Goal: Task Accomplishment & Management: Complete application form

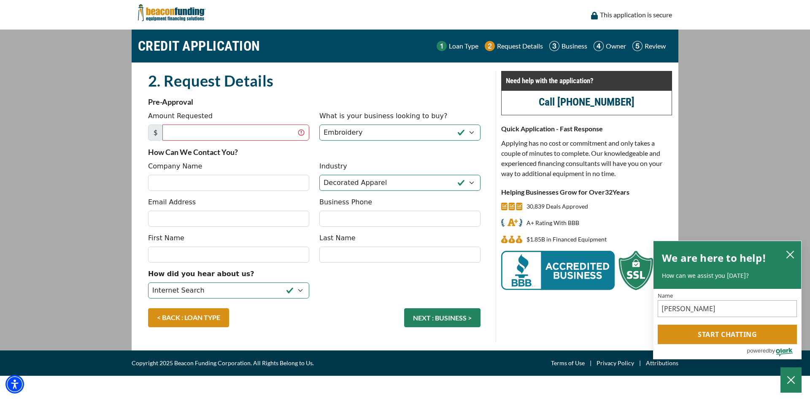
select select "1"
select select "3"
select select "5"
click at [790, 252] on icon "close chatbox" at bounding box center [790, 254] width 8 height 8
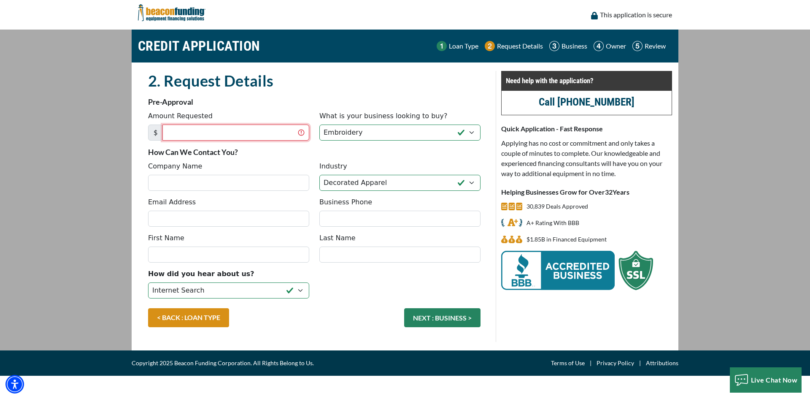
click at [217, 131] on input "Amount Requested" at bounding box center [235, 133] width 147 height 16
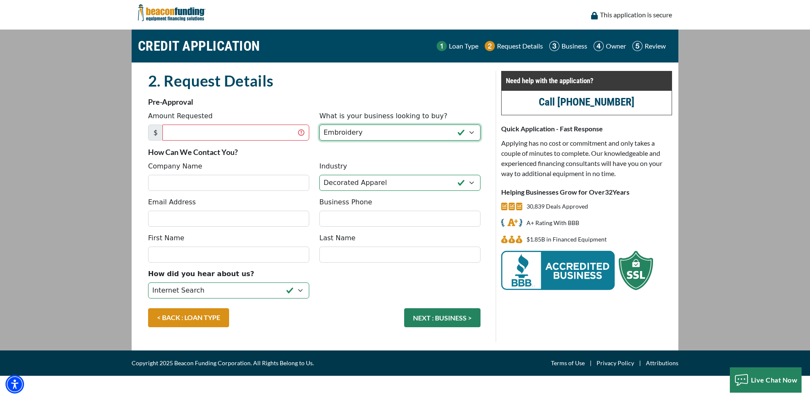
click at [473, 131] on select "Choose... Backhoe Boom/Bucket Truck Chipper Commercial Mower Crane DTG/DTF Prin…" at bounding box center [399, 133] width 161 height 16
select select "4"
click at [319, 125] on select "Choose... Backhoe Boom/Bucket Truck Chipper Commercial Mower Crane DTG/DTF Prin…" at bounding box center [399, 133] width 161 height 16
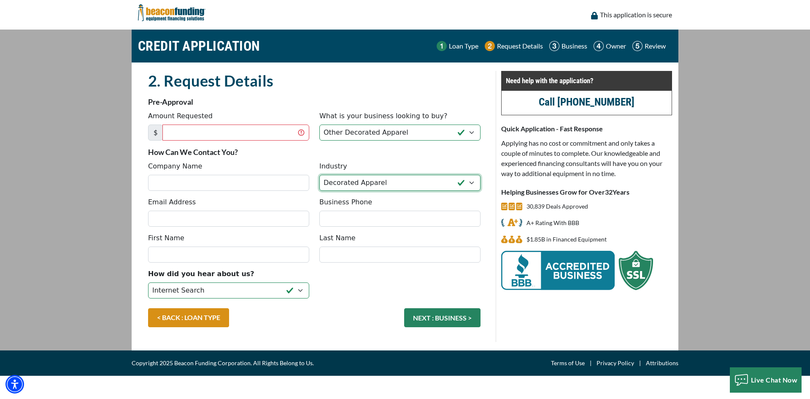
click at [472, 181] on select "Choose... Towing Landscape/Hardscape Decorated Apparel Septic Light Constructio…" at bounding box center [399, 183] width 161 height 16
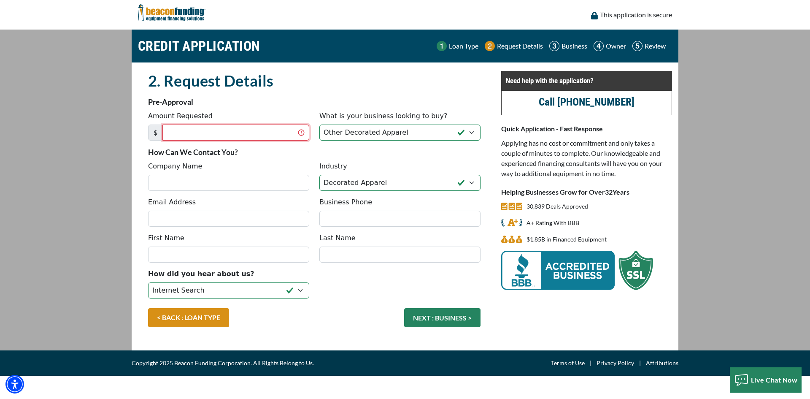
click at [223, 133] on input "Amount Requested" at bounding box center [235, 133] width 147 height 16
type input "25,000"
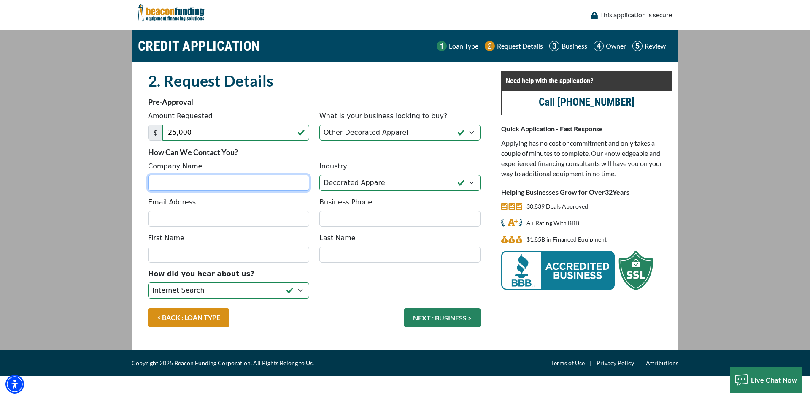
click at [205, 183] on input "Company Name" at bounding box center [228, 183] width 161 height 16
type input "Southern Buoys, LLC"
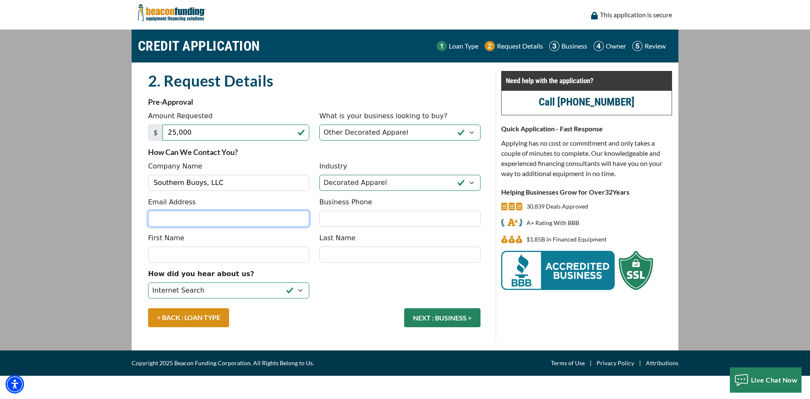
click at [198, 219] on input "Email Address" at bounding box center [228, 219] width 161 height 16
type input "southernbuoys@gmail.com"
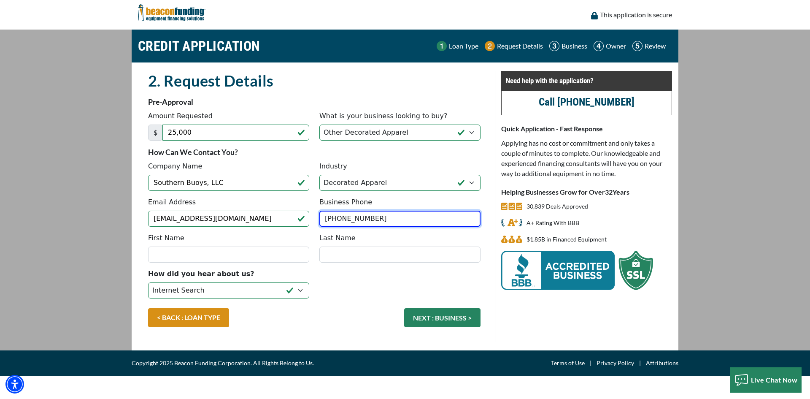
type input "(843) 865-3115"
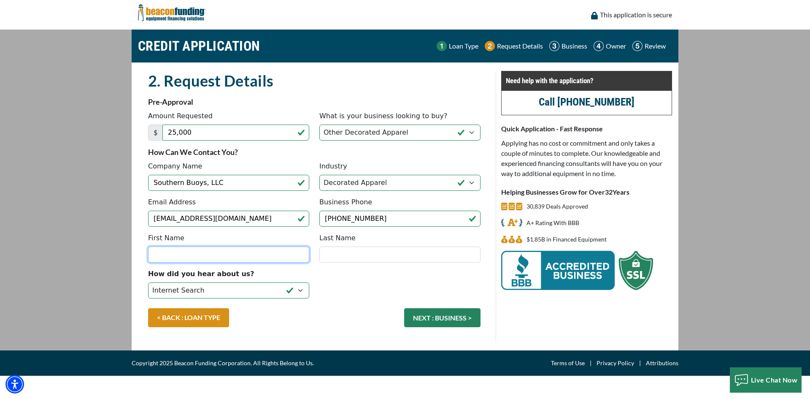
click at [206, 250] on input "First Name" at bounding box center [228, 254] width 161 height 16
type input "Caroline"
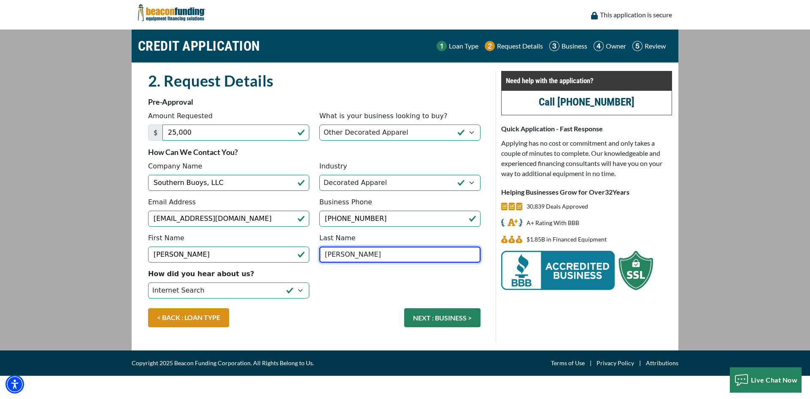
type input "Tyndall"
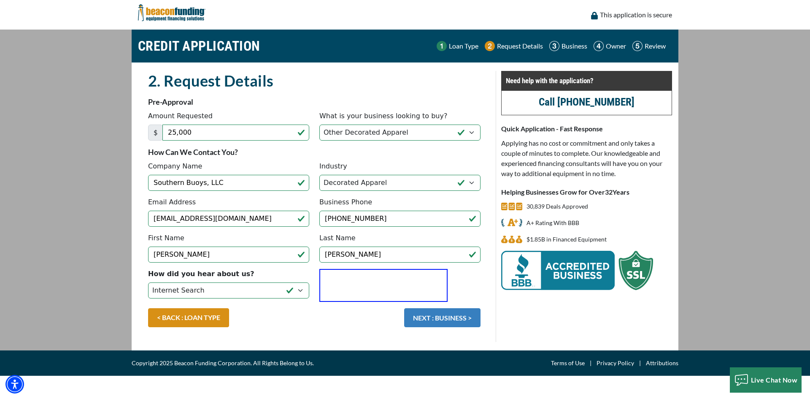
click at [439, 319] on button "NEXT : BUSINESS >" at bounding box center [442, 317] width 76 height 19
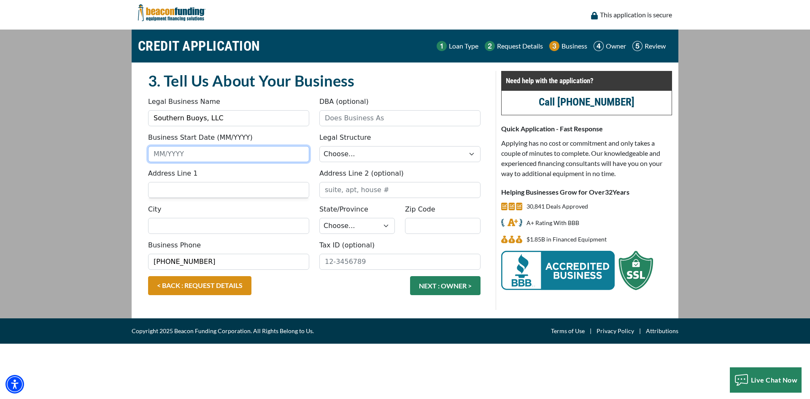
click at [238, 152] on input "Business Start Date (MM/YYYY)" at bounding box center [228, 154] width 161 height 16
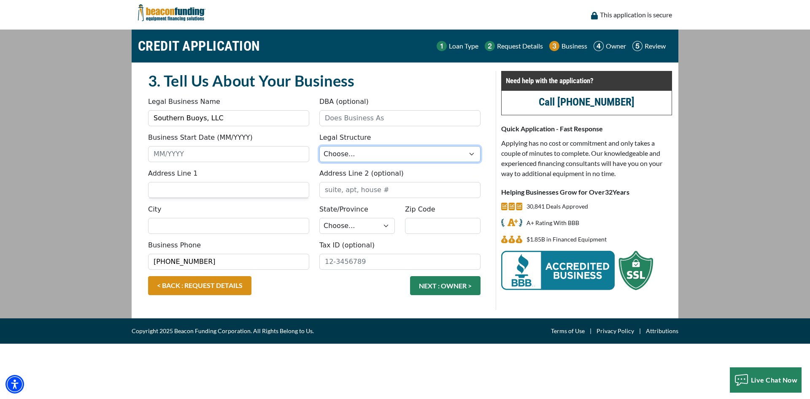
click at [355, 152] on select "Choose... Corporation LLC LLP Municipality Non-Profit Partnership Proprietorship" at bounding box center [399, 154] width 161 height 16
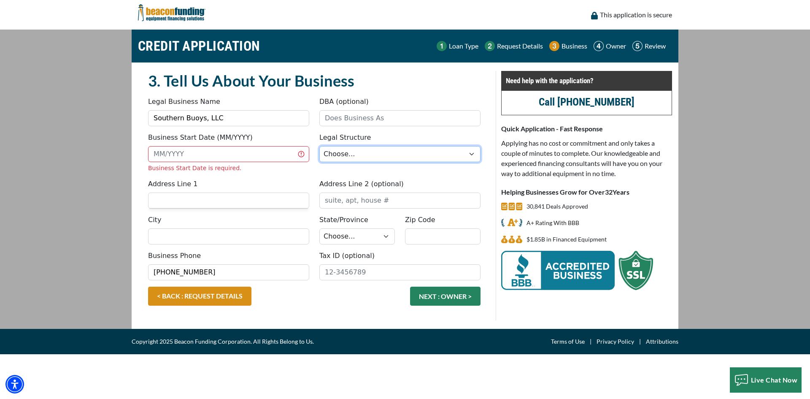
select select "2"
click at [319, 146] on select "Choose... Corporation LLC LLP Municipality Non-Profit Partnership Proprietorship" at bounding box center [399, 154] width 161 height 16
click at [250, 201] on input "Address Line 1" at bounding box center [228, 200] width 161 height 16
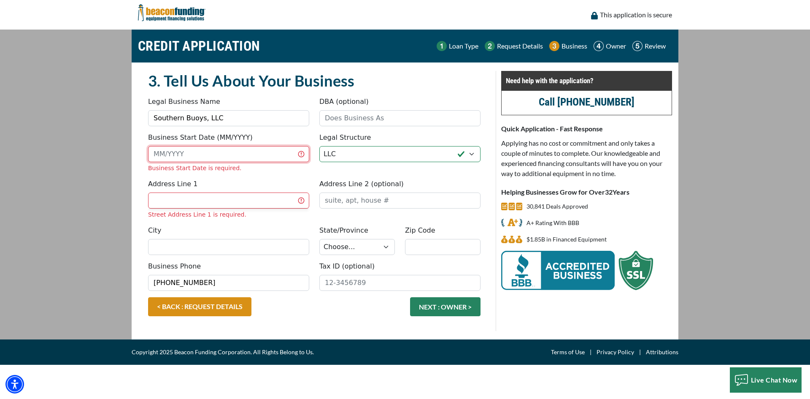
click at [223, 151] on input "Business Start Date (MM/YYYY)" at bounding box center [228, 154] width 161 height 16
type input "10/2021"
click at [239, 199] on div "Address Line 1 Street Address Line 1 is required." at bounding box center [228, 199] width 171 height 40
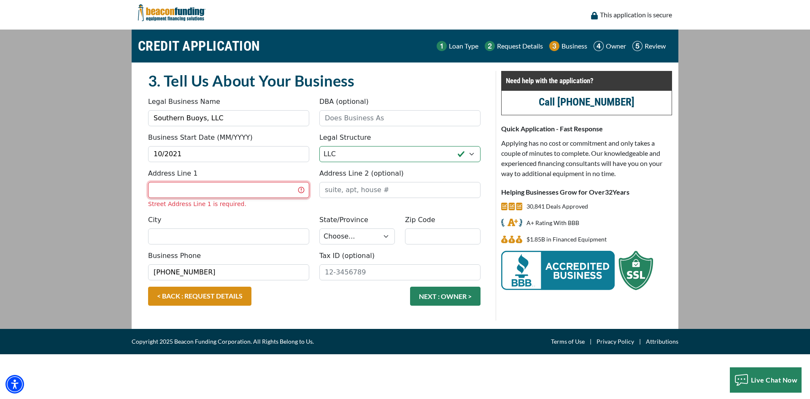
type input "[STREET_ADDRESS]"
type input "Beach Life Vacations"
type input "Unit B"
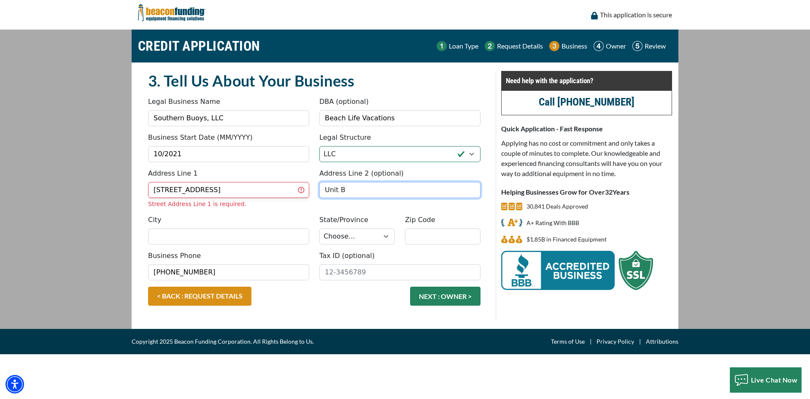
type input "[GEOGRAPHIC_DATA]"
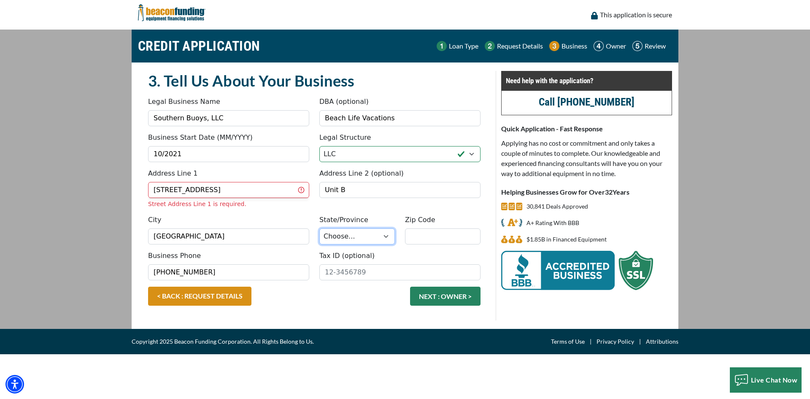
select select "42"
type input "29582"
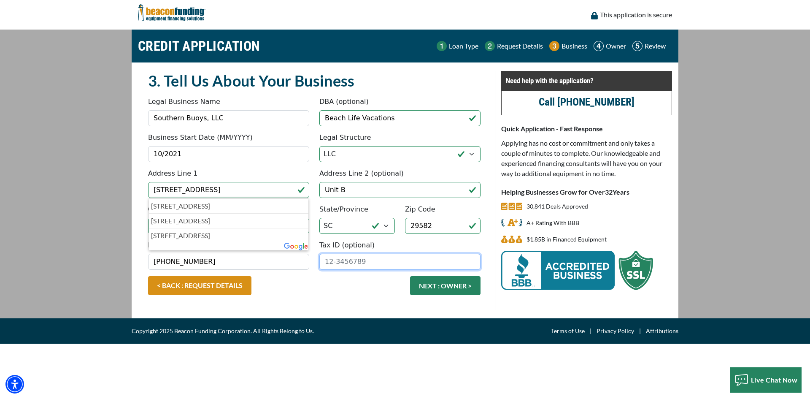
click at [340, 261] on input "Tax ID (optional)" at bounding box center [399, 262] width 161 height 16
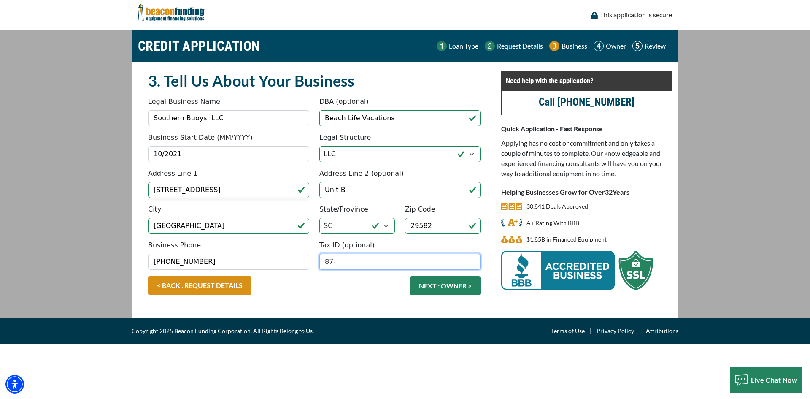
type input "8"
click at [438, 282] on button "NEXT : OWNER >" at bounding box center [445, 285] width 70 height 19
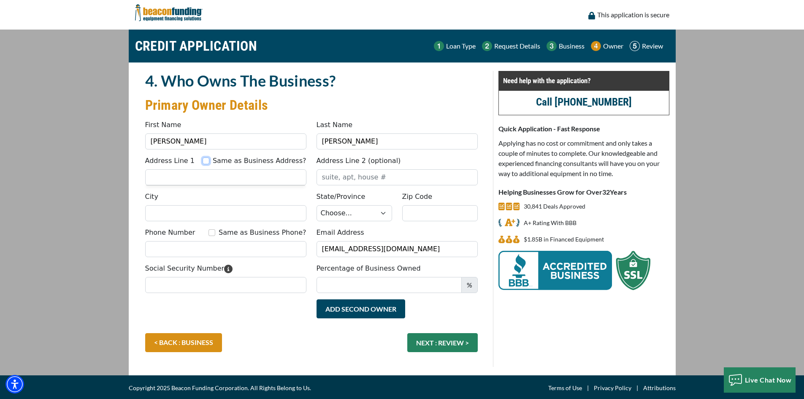
click at [209, 160] on input "Same as Business Address?" at bounding box center [206, 160] width 7 height 7
checkbox input "true"
type input "[STREET_ADDRESS]"
type input "Unit B"
type input "[GEOGRAPHIC_DATA]"
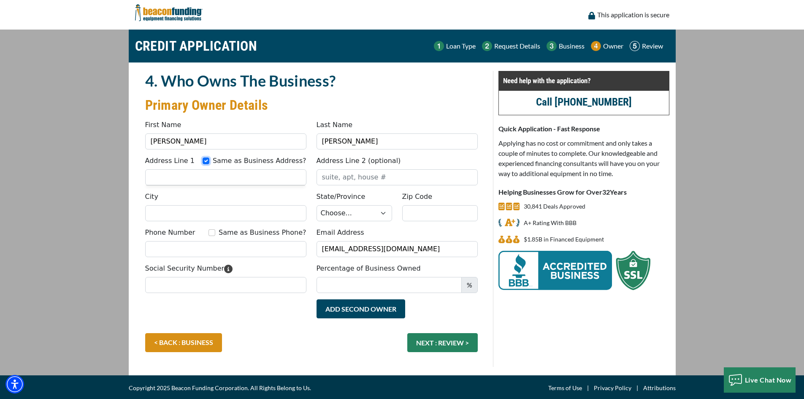
select select "42"
type input "29582"
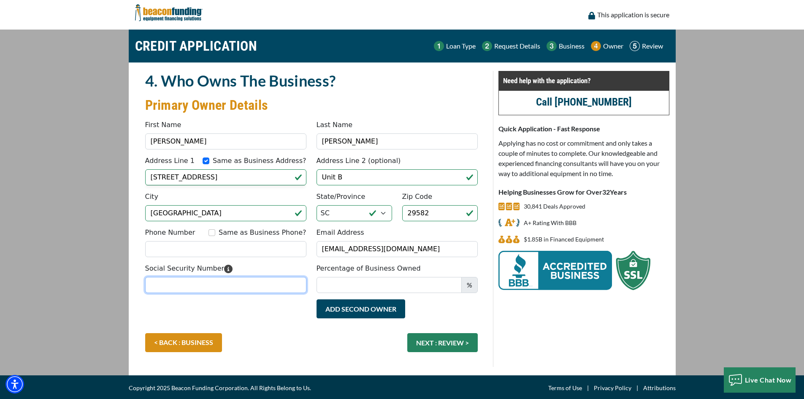
click at [272, 283] on input "Social Security Number" at bounding box center [225, 285] width 161 height 16
click at [215, 233] on input "Same as Business Phone?" at bounding box center [211, 232] width 7 height 7
checkbox input "true"
type input "(843) 865-3115"
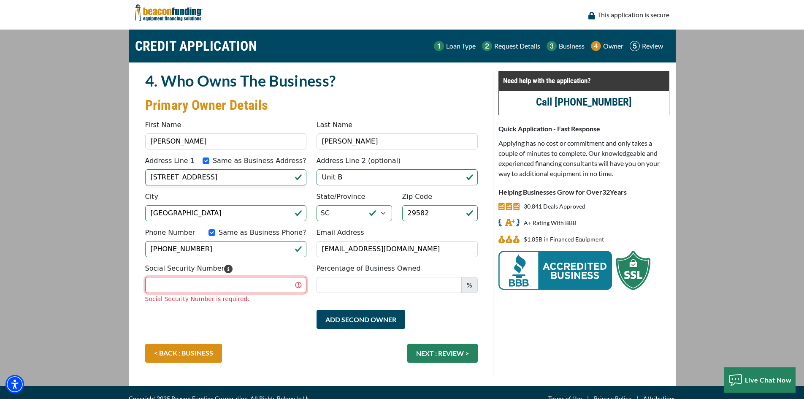
click at [238, 284] on input "Social Security Number" at bounding box center [225, 285] width 161 height 16
type input "239-57-6631"
click at [390, 292] on div "Percentage of Business Owned %" at bounding box center [396, 283] width 171 height 40
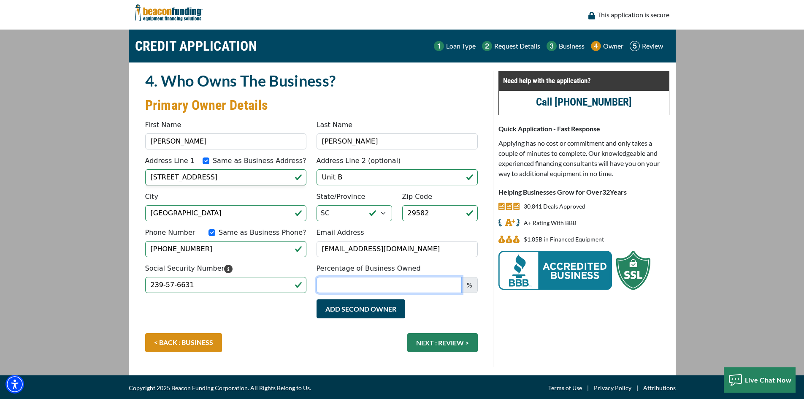
click at [387, 286] on input "Percentage of Business Owned" at bounding box center [389, 285] width 145 height 16
type input "50"
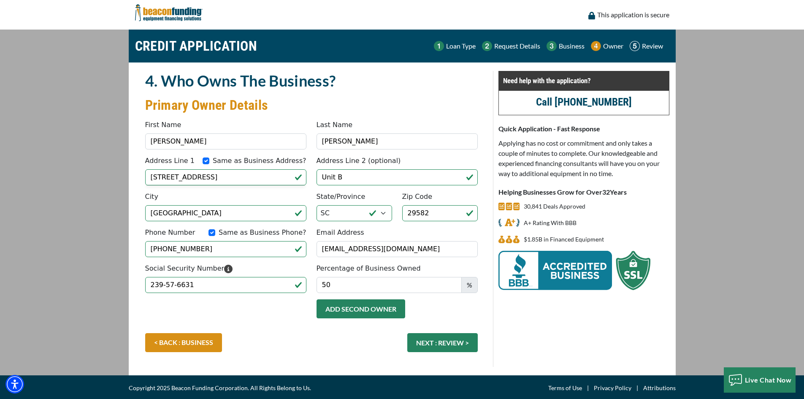
click at [358, 310] on button "Add Second Owner" at bounding box center [361, 308] width 89 height 19
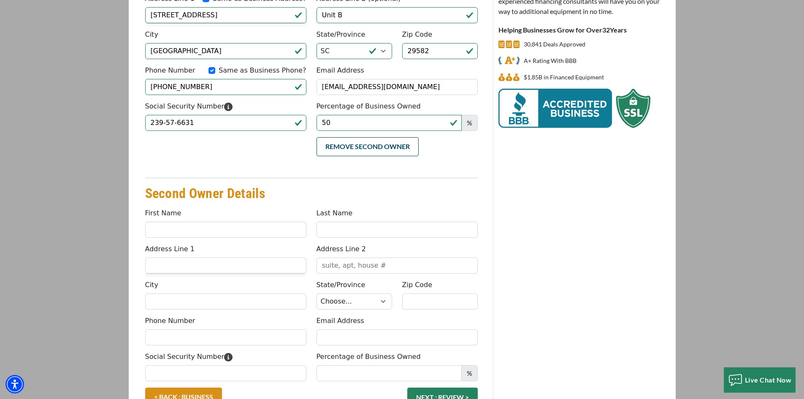
scroll to position [169, 0]
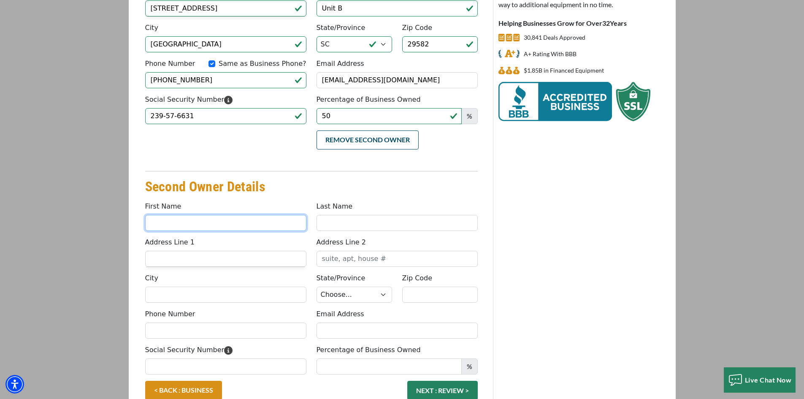
click at [226, 221] on input "First Name" at bounding box center [225, 223] width 161 height 16
type input "Isaac"
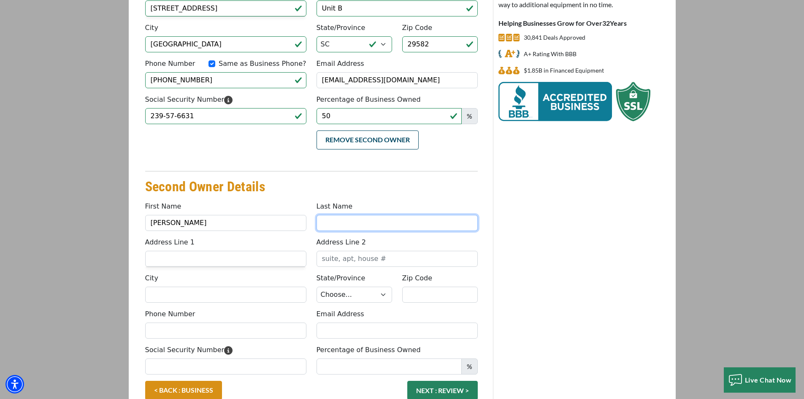
type input "Tyndall"
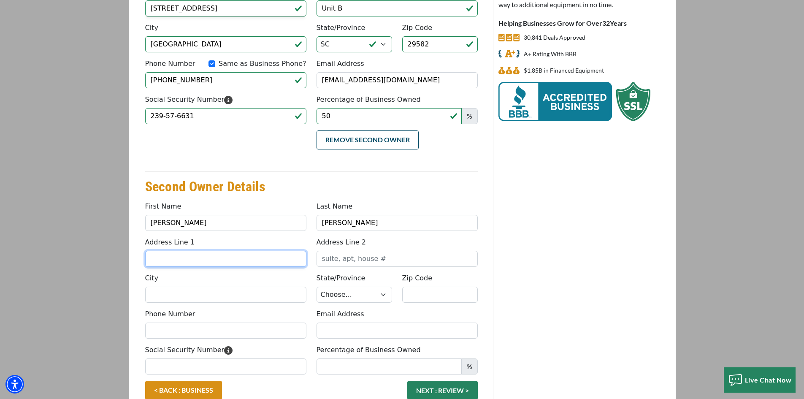
type input "807 Sea Mountain Hwy"
type input "B"
type input "North Myrtle Beach"
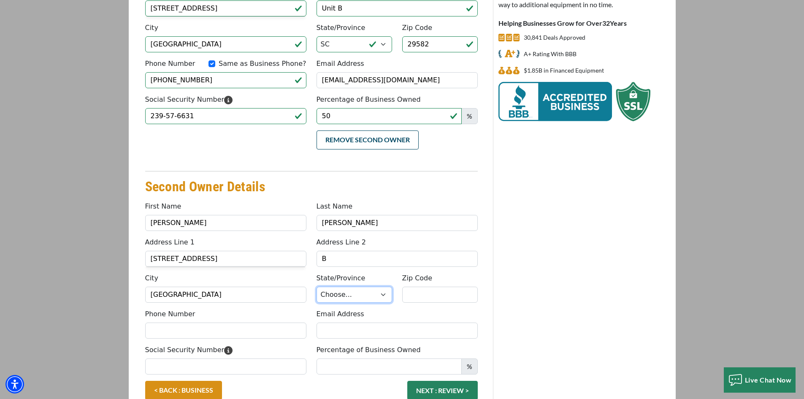
select select "42"
type input "29582"
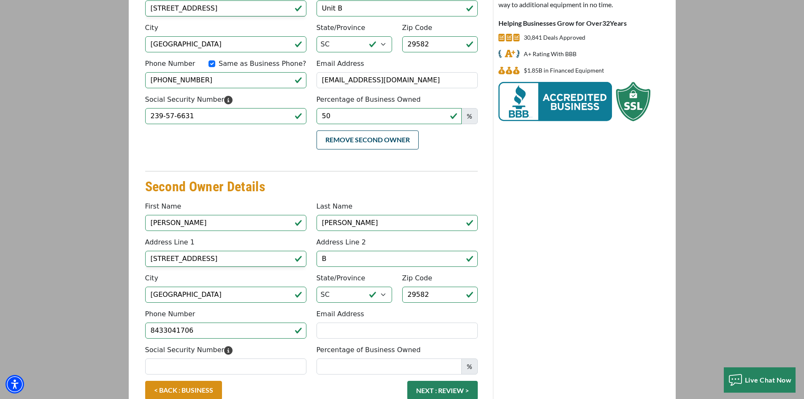
type input "(843) 304-1706"
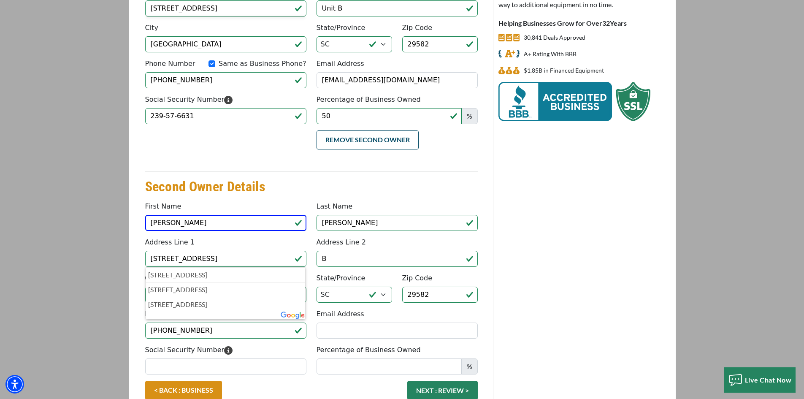
click at [314, 171] on div "Second Owner Details First Name Isaac Last Name Tyndall Address Line 1 807 Sea …" at bounding box center [311, 272] width 333 height 217
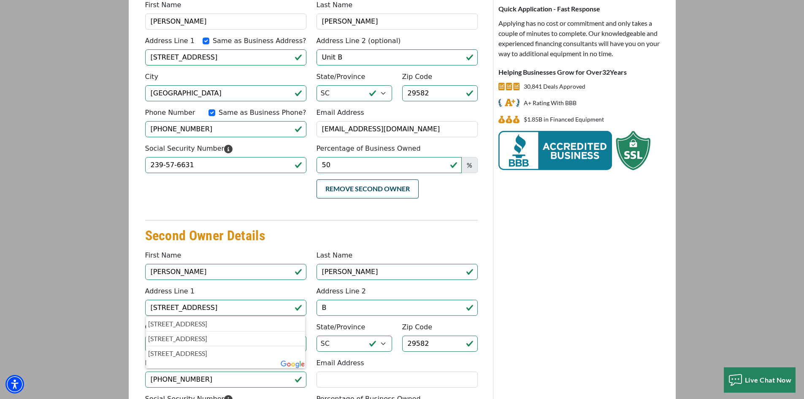
scroll to position [42, 0]
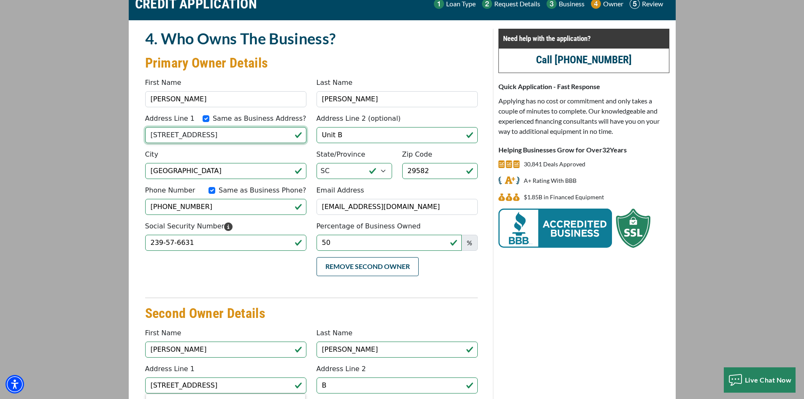
drag, startPoint x: 235, startPoint y: 135, endPoint x: 147, endPoint y: 134, distance: 88.2
click at [149, 133] on input "807 Sea Mountain Hwy." at bounding box center [225, 135] width 161 height 16
click at [209, 117] on input "Same as Business Address?" at bounding box center [206, 118] width 7 height 7
checkbox input "false"
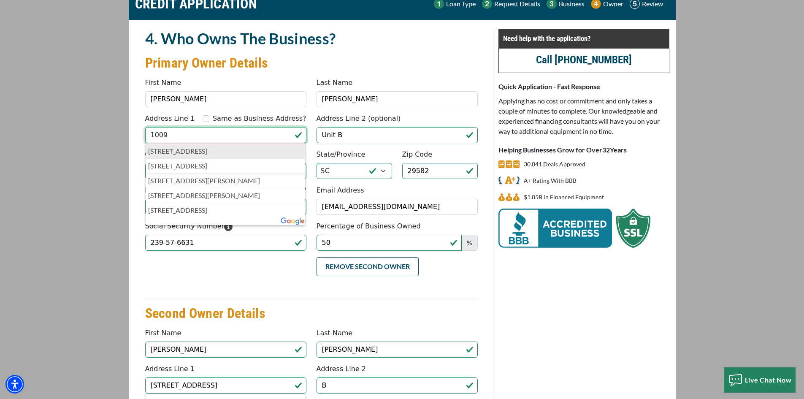
type input "1009 Pearlie St."
type input "(843) 304-1706"
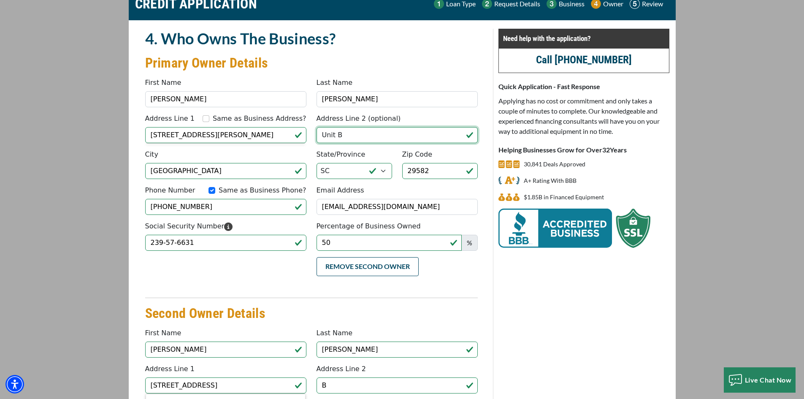
click at [344, 133] on input "Unit B" at bounding box center [397, 135] width 161 height 16
type input "U"
click at [303, 279] on div "Add Second Owner Remove Second Owner" at bounding box center [311, 274] width 343 height 34
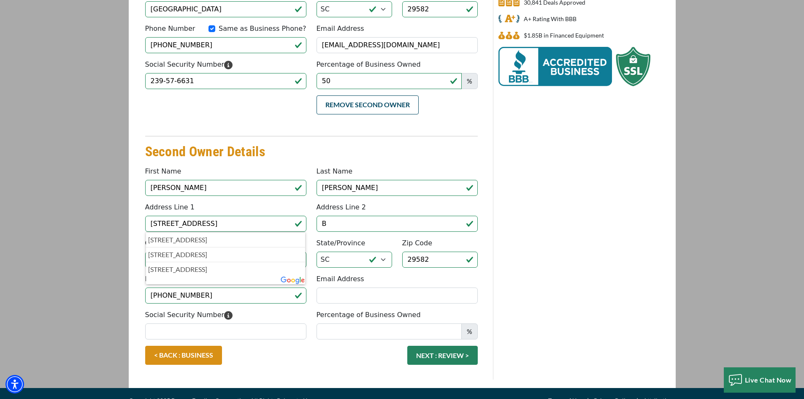
scroll to position [211, 0]
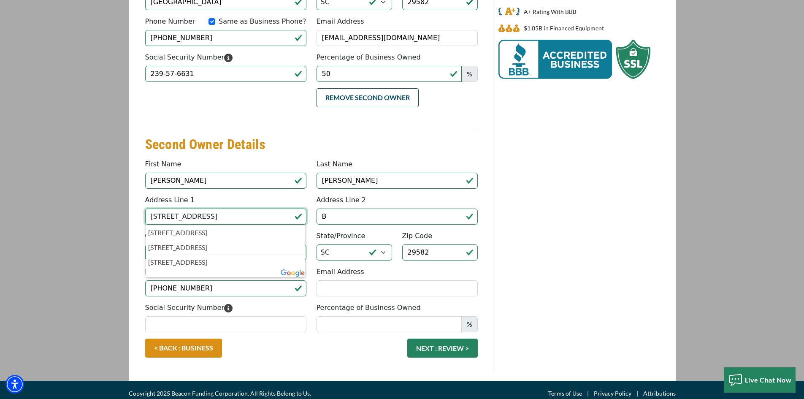
click at [242, 218] on input "807 Sea Mountain Hwy" at bounding box center [225, 216] width 161 height 16
drag, startPoint x: 228, startPoint y: 217, endPoint x: 143, endPoint y: 218, distance: 84.8
click at [143, 218] on div "Address Line 1 807 Sea Mountain Hwy 807 Sea Mountain Hwy, North Myrtle Beach, S…" at bounding box center [225, 210] width 171 height 30
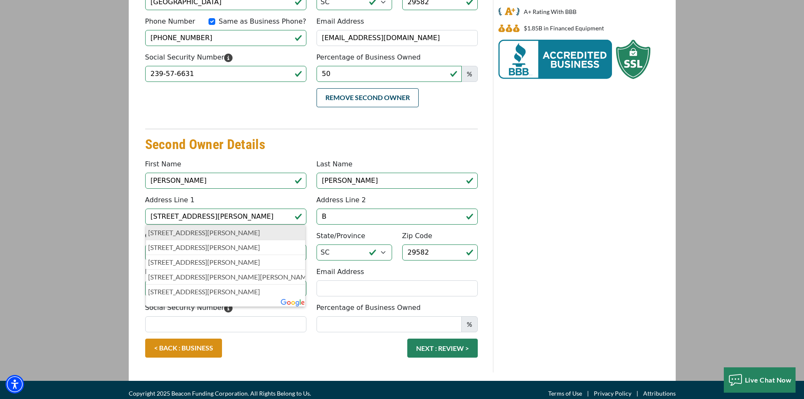
click at [244, 228] on p "1009 Pearlie St, North Myrtle Beach, SC, USA" at bounding box center [225, 232] width 155 height 10
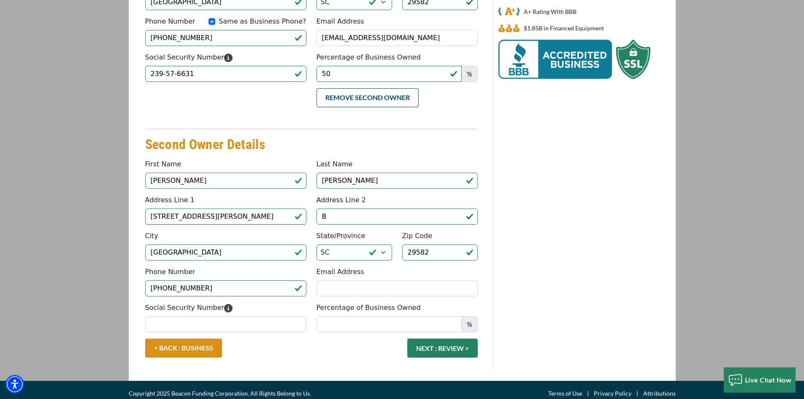
type input "1009 Pearlie Street"
click at [281, 326] on input "Social Security Number" at bounding box center [225, 324] width 161 height 16
type input "229-33-2225"
click at [384, 318] on input "Percentage of Business Owned" at bounding box center [389, 324] width 145 height 16
type input "50"
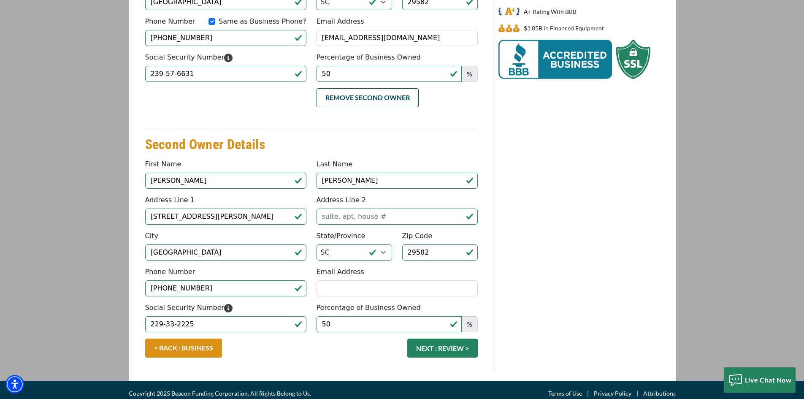
click at [382, 349] on div "< BACK : BUSINESS NEXT : REVIEW >" at bounding box center [311, 351] width 343 height 27
click at [429, 348] on button "NEXT : REVIEW >" at bounding box center [442, 347] width 70 height 19
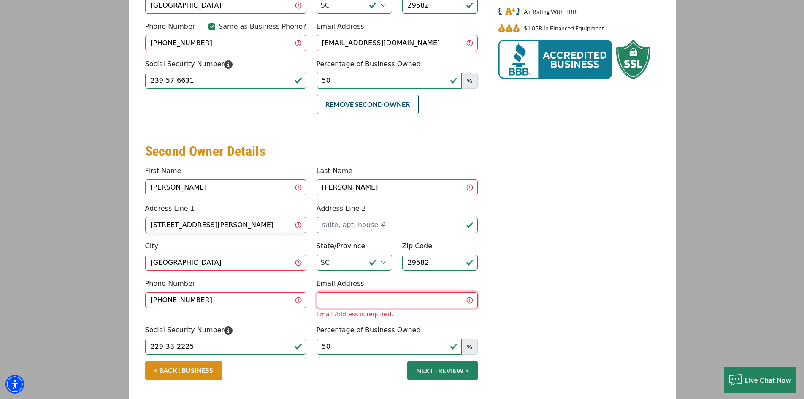
click at [387, 292] on input "Email Address" at bounding box center [397, 300] width 161 height 16
type input "southernbuoys@gmao.com"
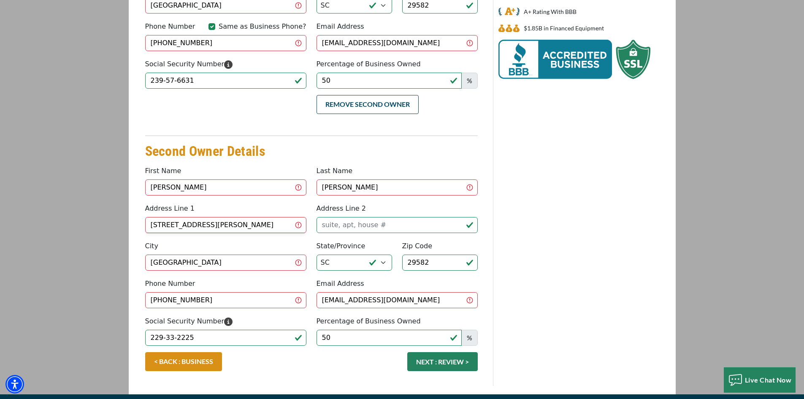
click at [375, 360] on div "< BACK : BUSINESS NEXT : REVIEW >" at bounding box center [311, 365] width 343 height 27
click at [438, 352] on button "NEXT : REVIEW >" at bounding box center [442, 361] width 70 height 19
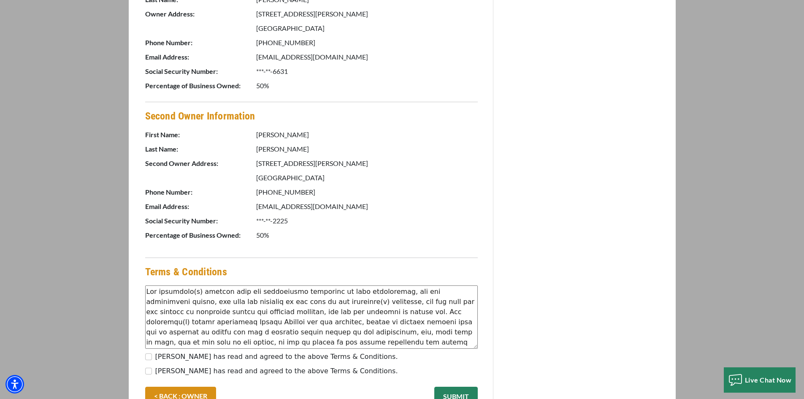
scroll to position [490, 0]
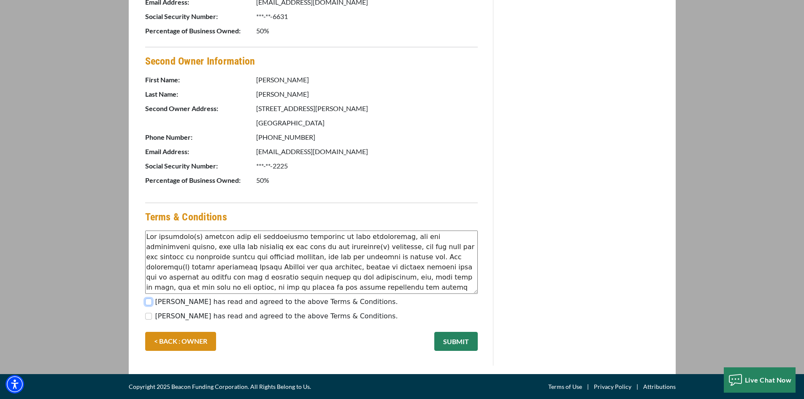
click at [151, 303] on input "Caroline Tyndall has read and agreed to the above Terms & Conditions." at bounding box center [148, 301] width 7 height 7
checkbox input "true"
click at [147, 315] on input "Isaac Tyndall has read and agreed to the above Terms & Conditions." at bounding box center [148, 316] width 7 height 7
checkbox input "true"
click at [446, 339] on button "SUBMIT" at bounding box center [455, 341] width 43 height 19
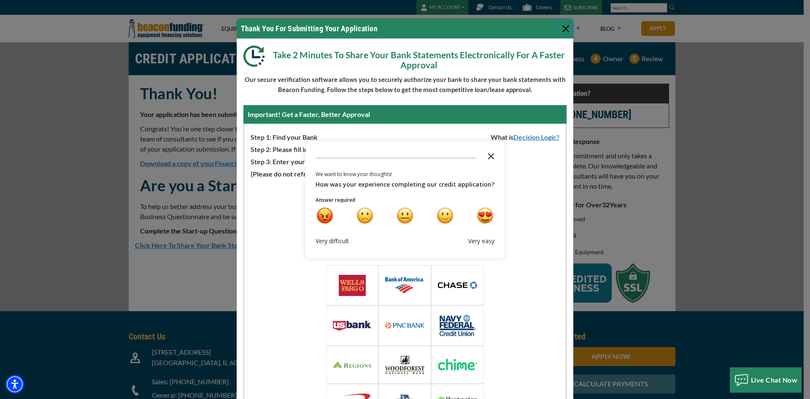
click at [488, 155] on polygon "Close the survey" at bounding box center [491, 156] width 6 height 6
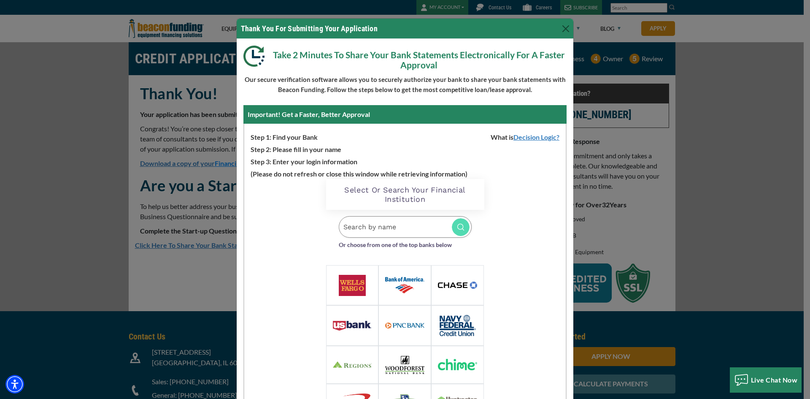
click at [400, 227] on input "Search by name" at bounding box center [405, 227] width 133 height 22
click at [414, 227] on input "Search by name" at bounding box center [405, 227] width 133 height 22
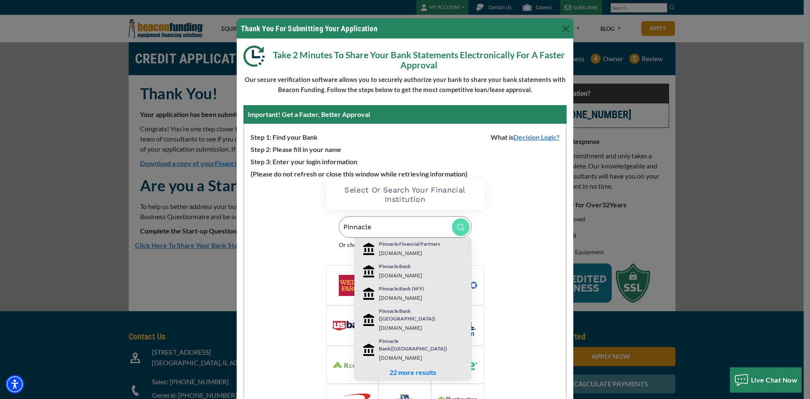
type input "Pinnacle"
click at [402, 249] on div "Pinnacle Financial Partners pnfp.com" at bounding box center [423, 249] width 100 height 18
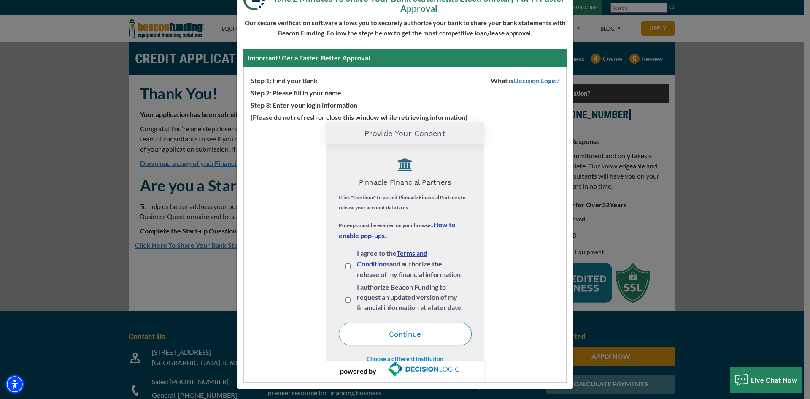
scroll to position [59, 0]
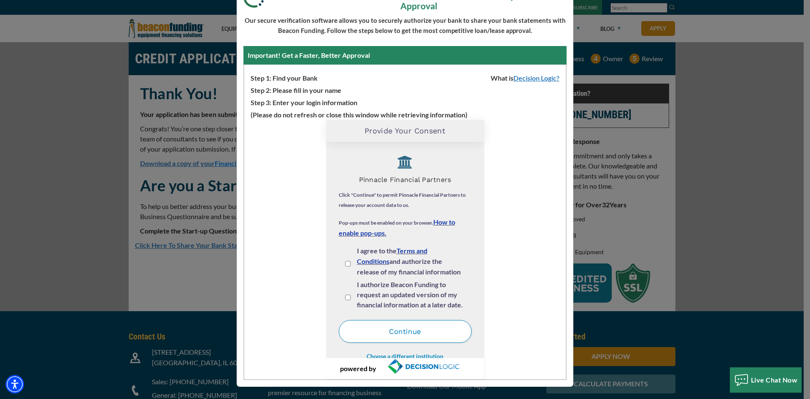
click at [348, 265] on div "I agree to the Terms and Conditions and authorize the release of my financial i…" at bounding box center [405, 263] width 120 height 34
click at [345, 263] on input "I agree to the Terms and Conditions and authorize the release of my financial i…" at bounding box center [347, 263] width 5 height 5
checkbox input "true"
click at [345, 295] on input "I authorize Beacon Funding to request an updated version of my financial inform…" at bounding box center [347, 297] width 5 height 5
checkbox input "true"
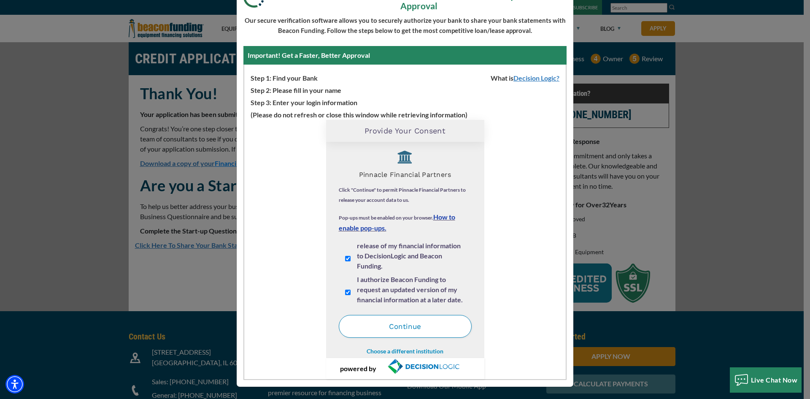
scroll to position [10, 0]
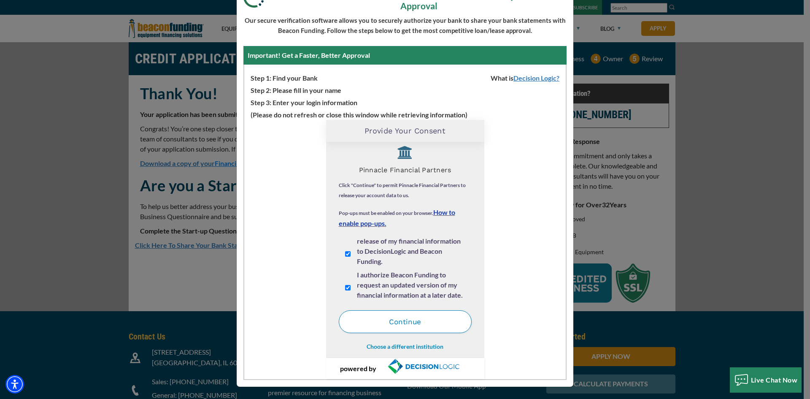
click at [403, 320] on button "Continue" at bounding box center [405, 321] width 133 height 23
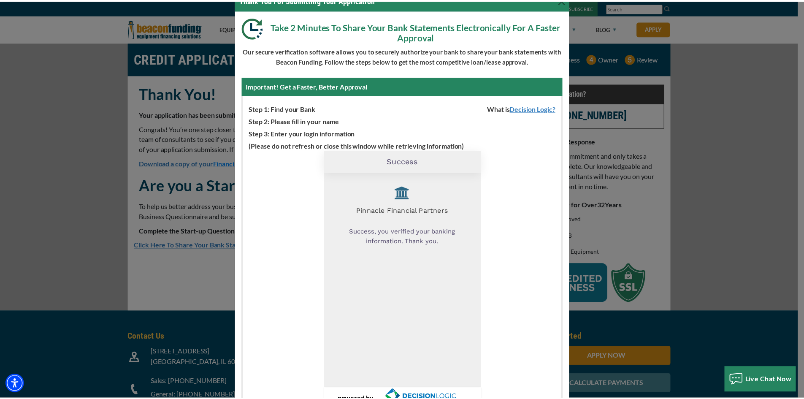
scroll to position [0, 0]
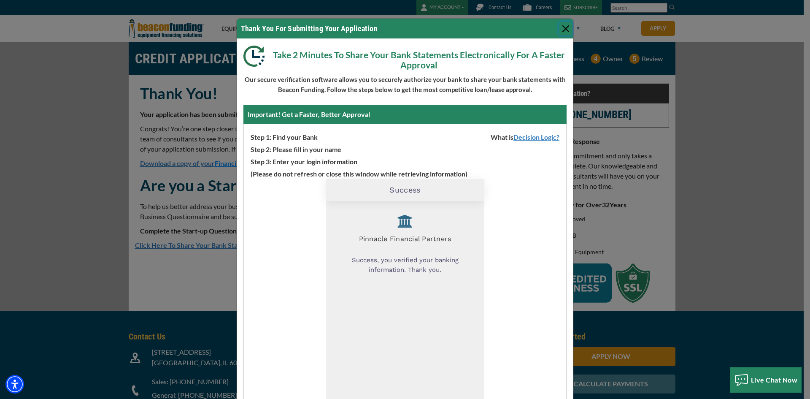
click at [561, 27] on button "Close" at bounding box center [566, 29] width 14 height 14
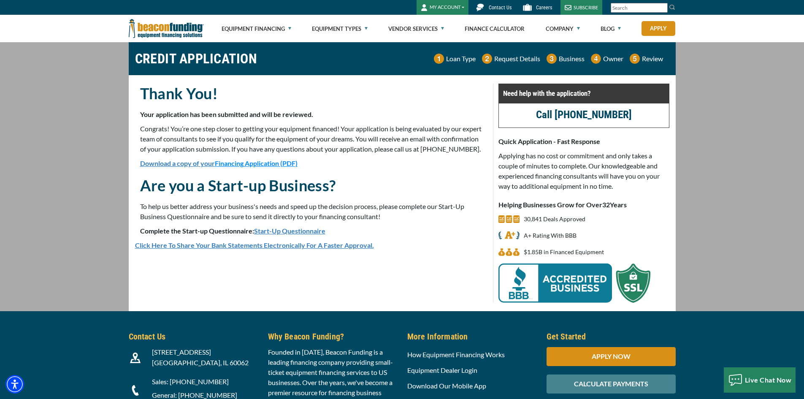
click at [267, 235] on link "Start-Up Questionnaire" at bounding box center [289, 231] width 71 height 8
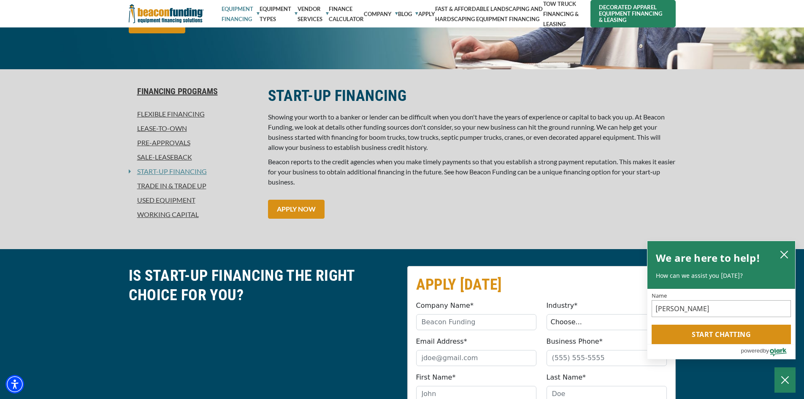
click at [620, 11] on link "Decorated Apparel Equipment Financing & Leasing" at bounding box center [632, 13] width 85 height 27
